Goal: Transaction & Acquisition: Obtain resource

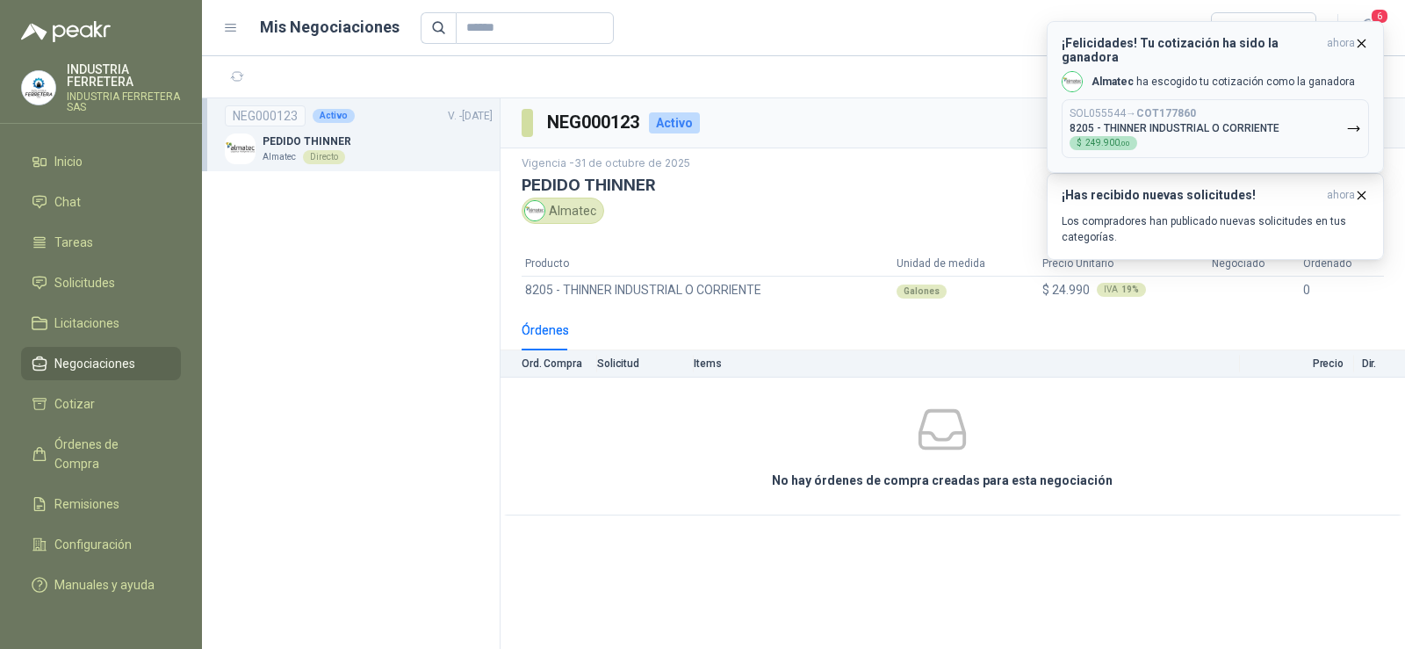
click at [1186, 122] on p "8205 - THINNER INDUSTRIAL O CORRIENTE" at bounding box center [1174, 128] width 210 height 12
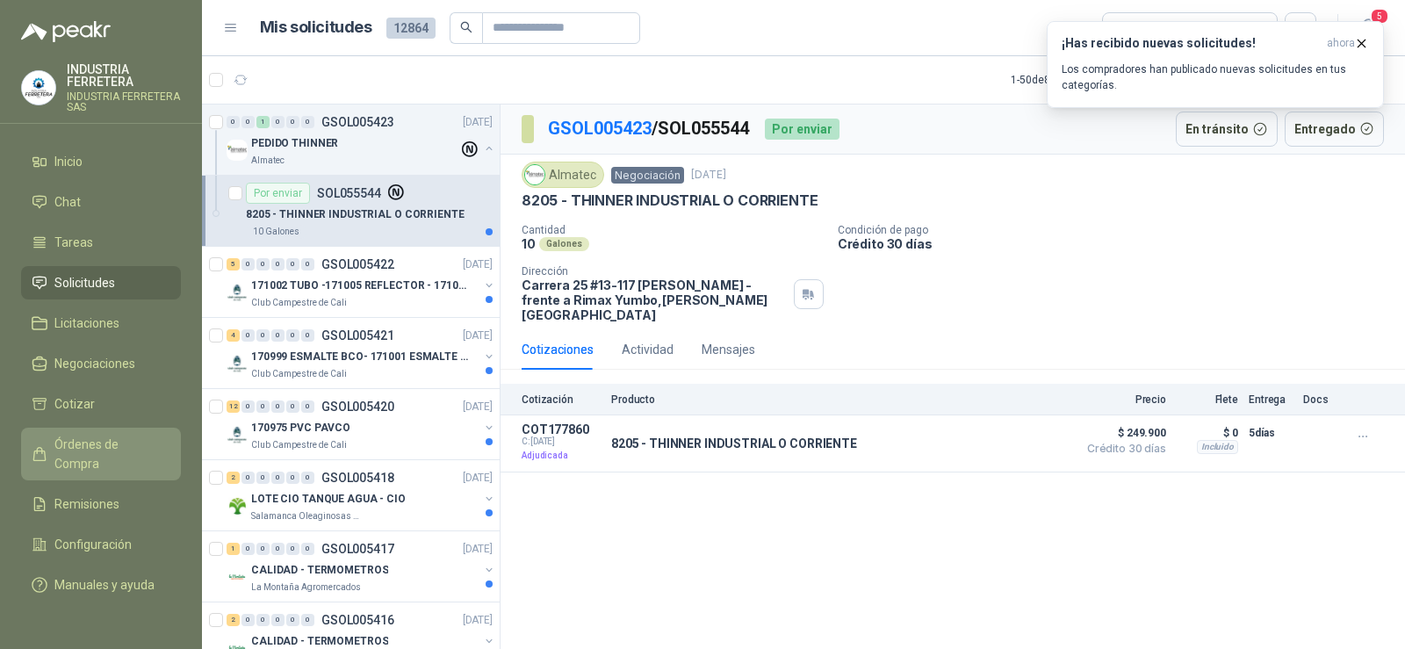
click at [91, 438] on span "Órdenes de Compra" at bounding box center [109, 454] width 110 height 39
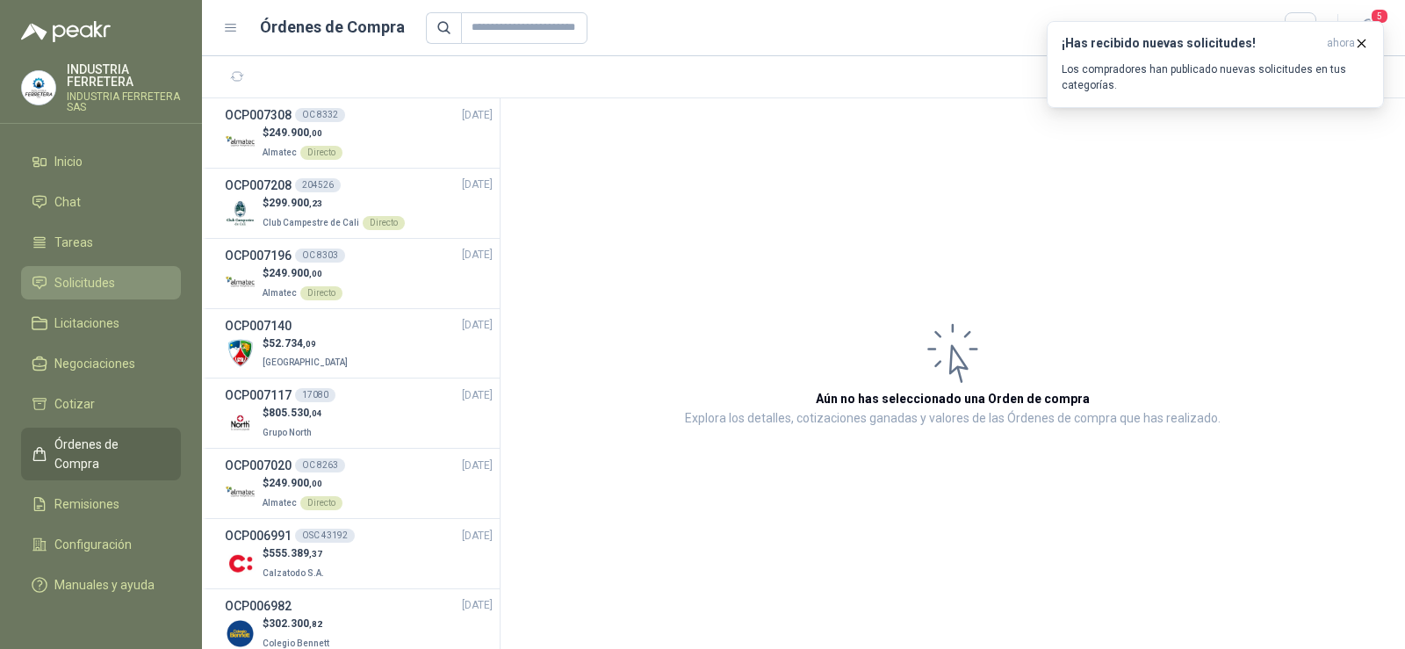
click at [114, 275] on span "Solicitudes" at bounding box center [84, 282] width 61 height 19
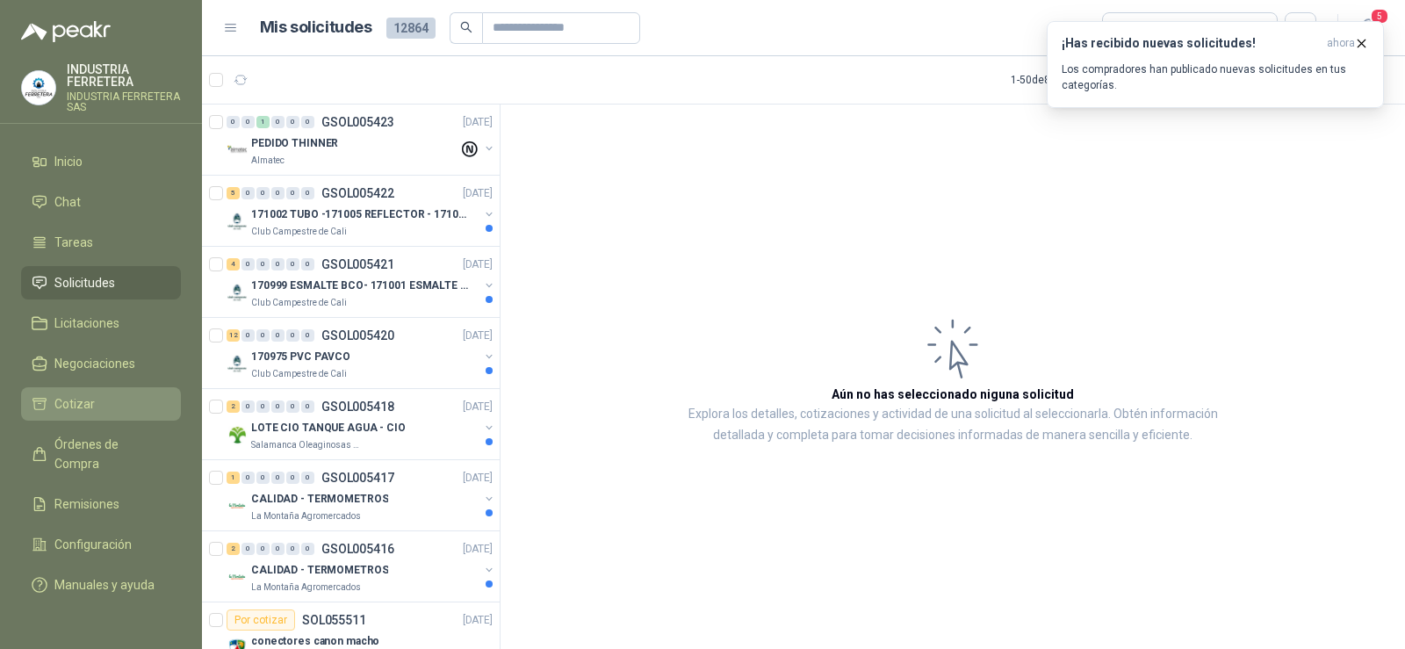
click at [91, 406] on span "Cotizar" at bounding box center [74, 403] width 40 height 19
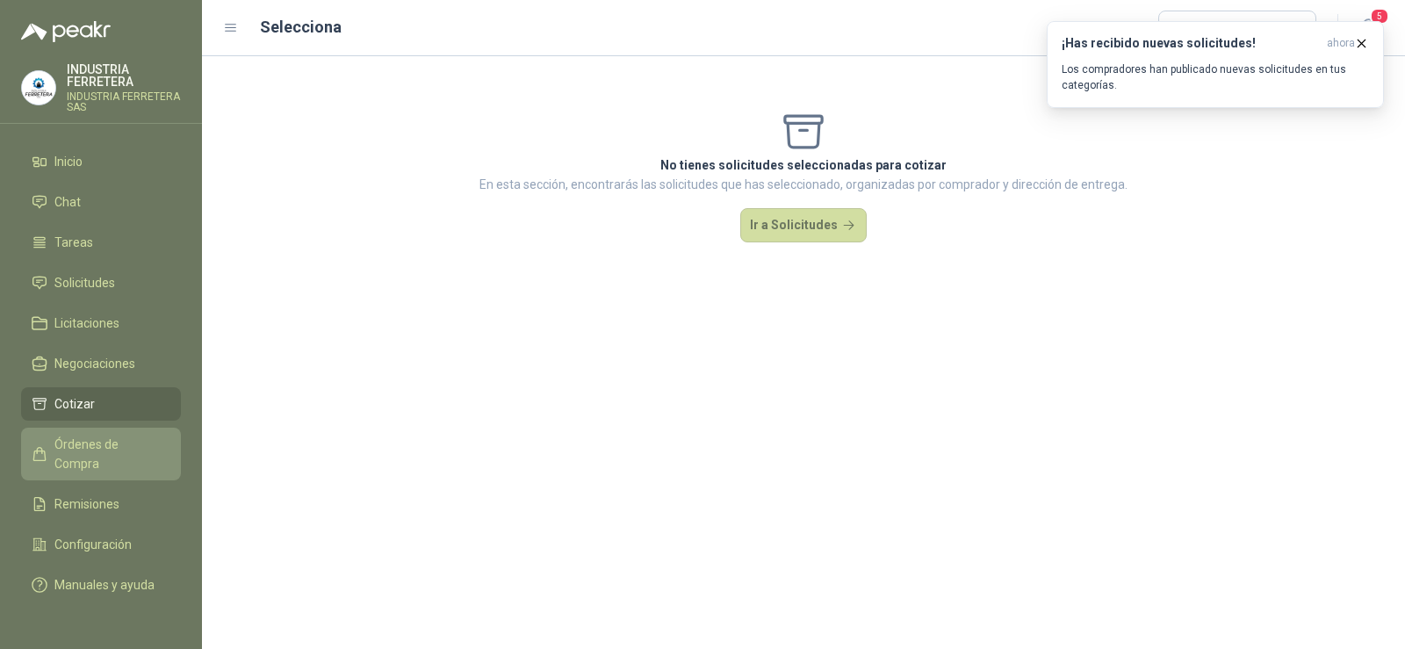
click at [83, 447] on span "Órdenes de Compra" at bounding box center [109, 454] width 110 height 39
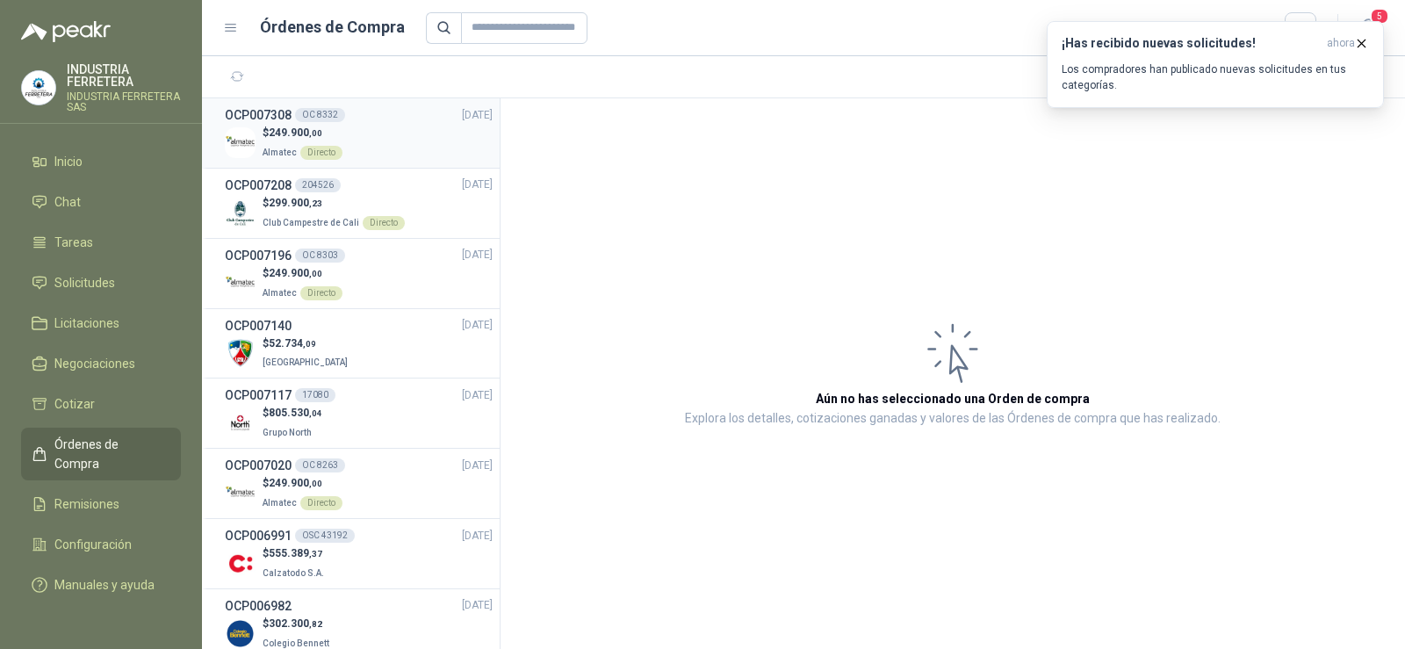
click at [327, 127] on p "$ 249.900 ,00" at bounding box center [303, 133] width 80 height 17
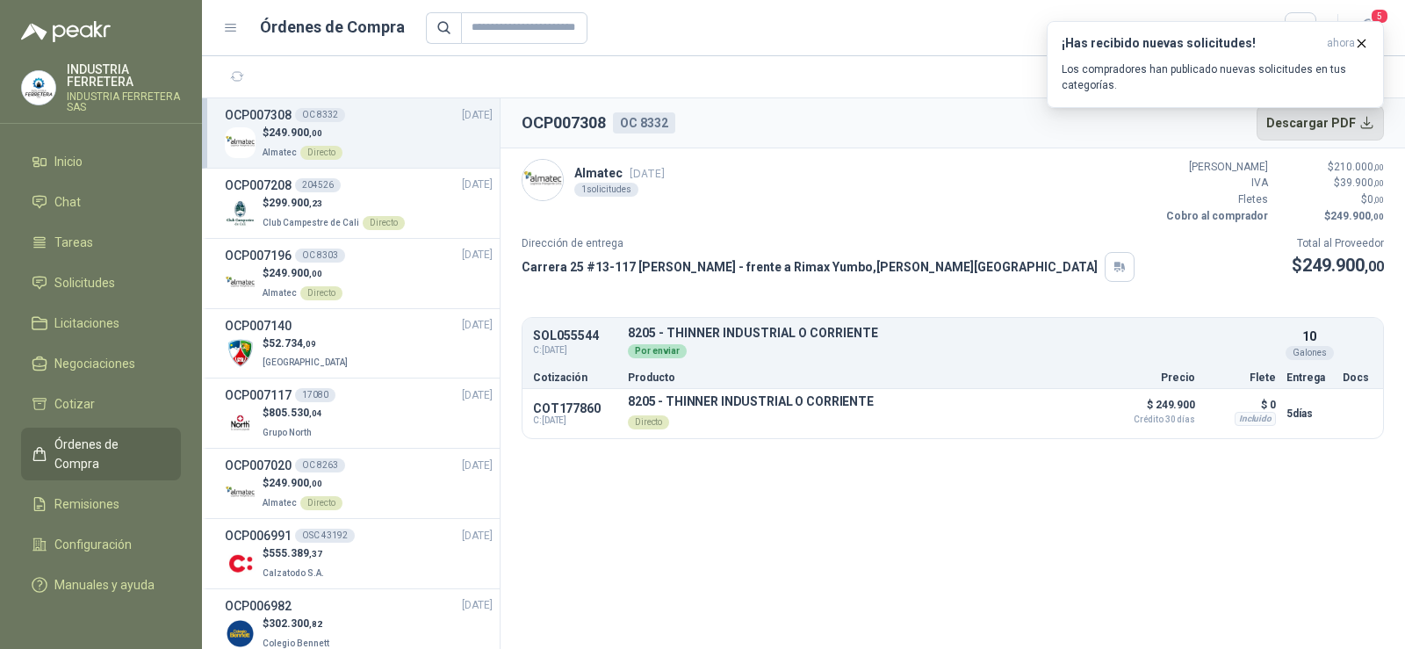
click at [1308, 123] on button "Descargar PDF" at bounding box center [1320, 122] width 128 height 35
